Goal: Transaction & Acquisition: Purchase product/service

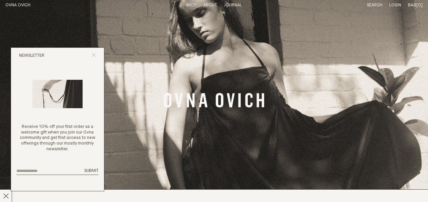
click at [92, 53] on line "Close popup" at bounding box center [94, 55] width 4 height 4
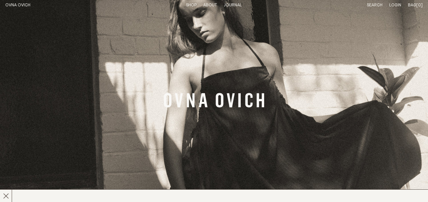
click at [191, 4] on link "Shop" at bounding box center [191, 5] width 11 height 4
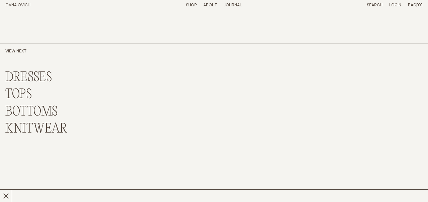
scroll to position [1548, 0]
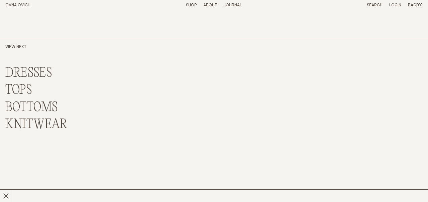
click at [27, 75] on link "DRESSES" at bounding box center [28, 73] width 47 height 14
